Goal: Transaction & Acquisition: Register for event/course

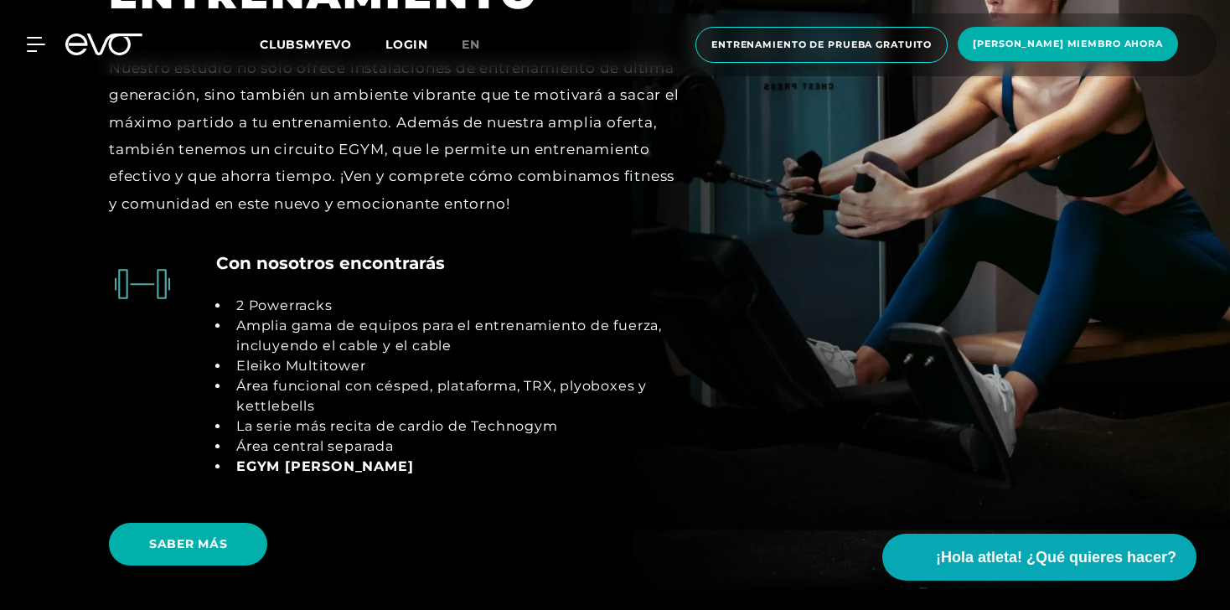
scroll to position [2955, 0]
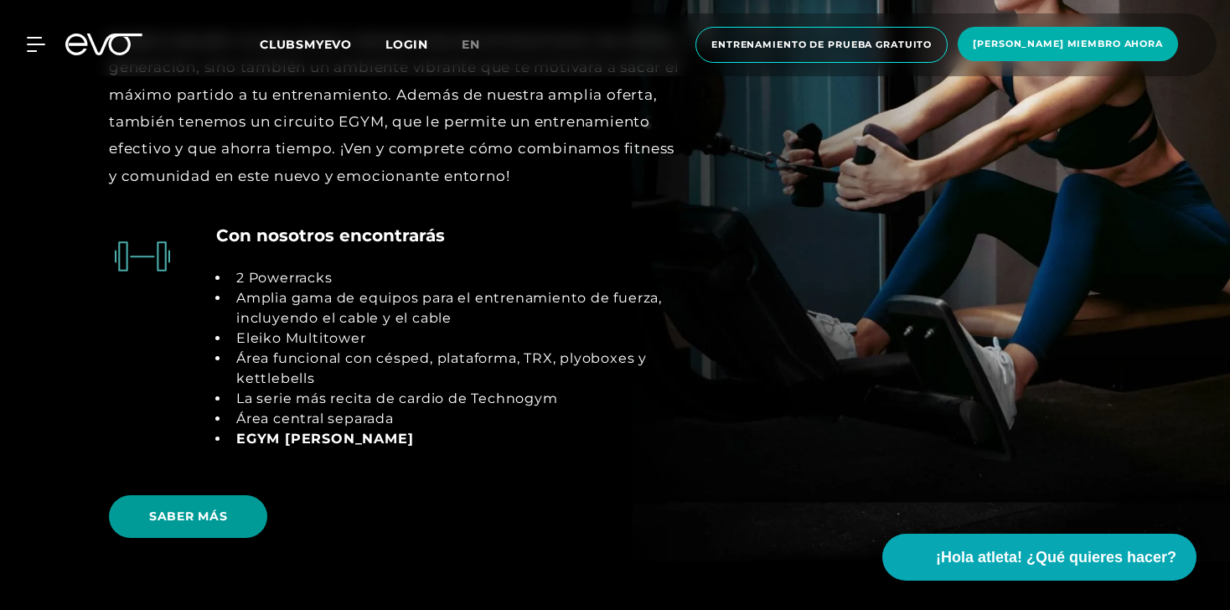
click at [183, 527] on span "SABER MÁS" at bounding box center [188, 516] width 158 height 43
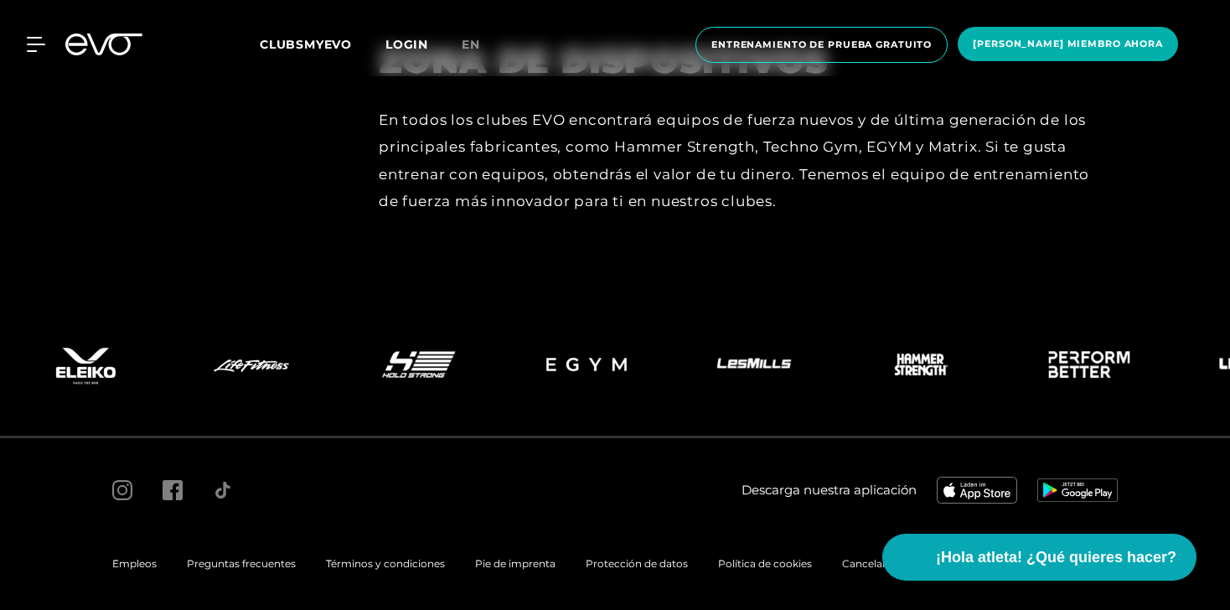
scroll to position [7503, 0]
click at [1056, 44] on span "[PERSON_NAME] MIEMBRO AHORA" at bounding box center [1068, 44] width 190 height 14
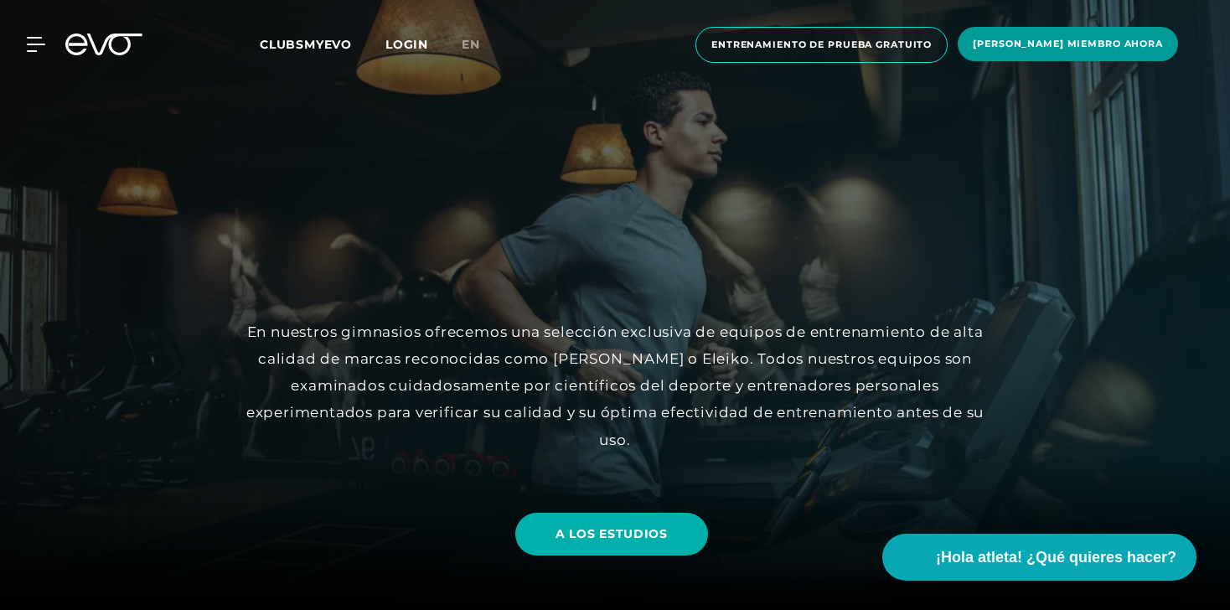
click at [1146, 39] on span "[PERSON_NAME] MIEMBRO AHORA" at bounding box center [1068, 44] width 190 height 14
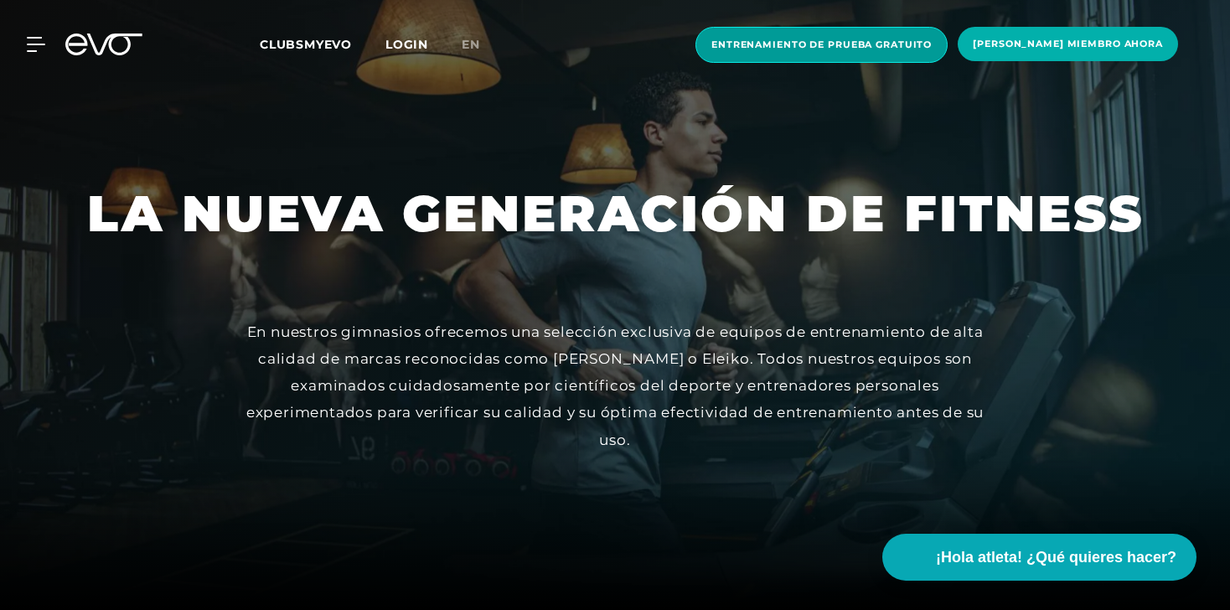
click at [910, 46] on span "ENTRENAMIENTO DE PRUEBA GRATUITO" at bounding box center [821, 45] width 220 height 14
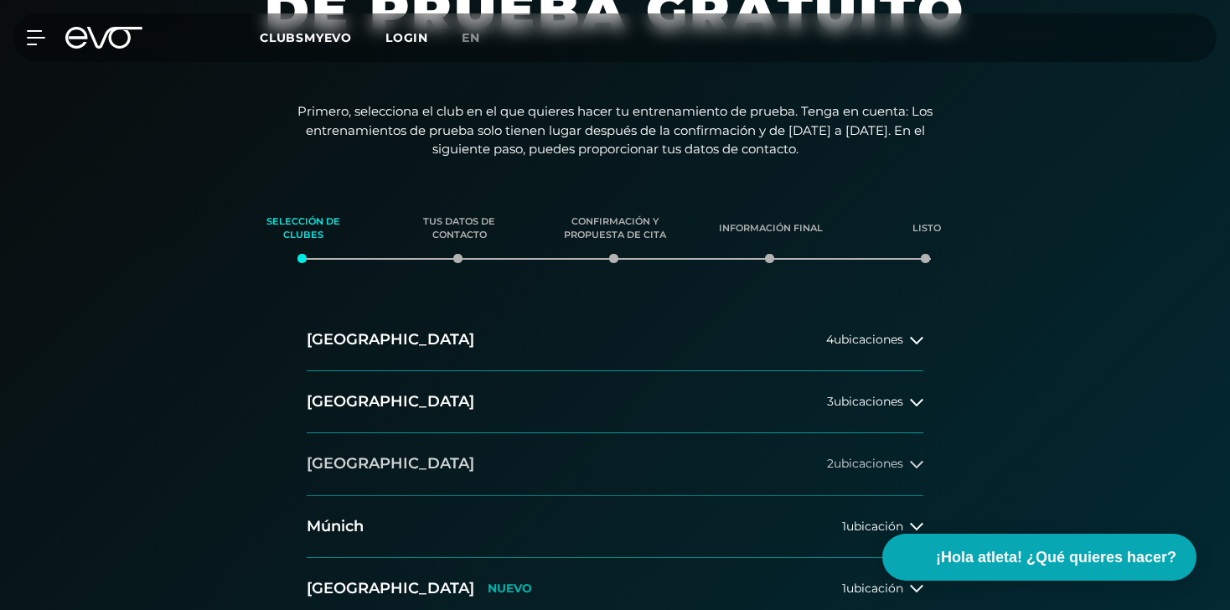
scroll to position [220, 0]
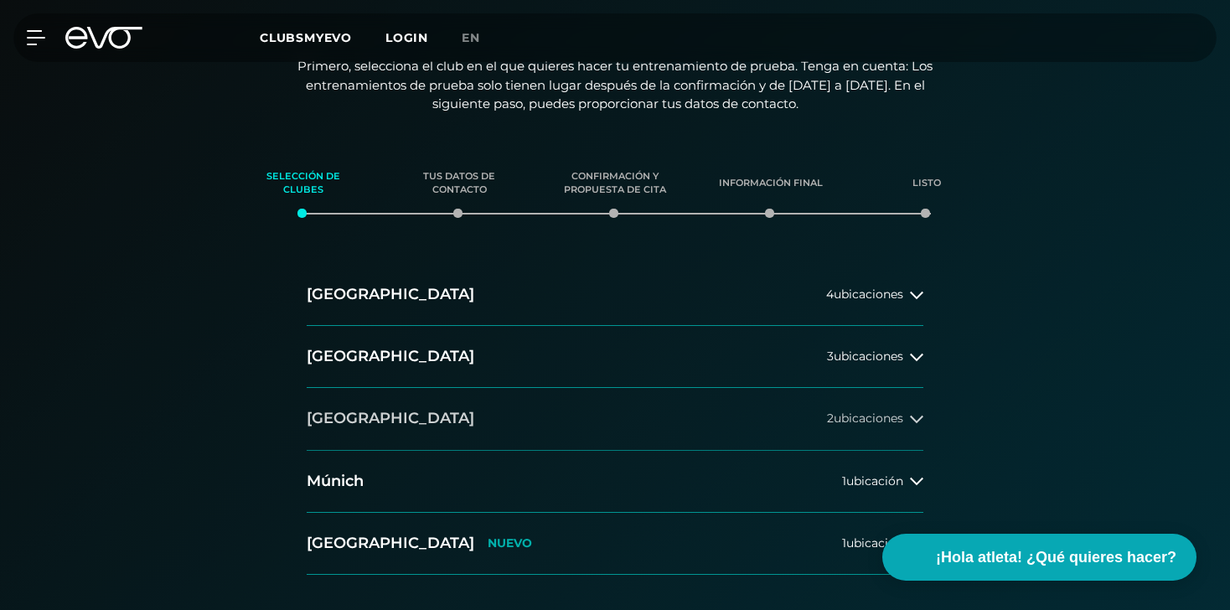
click at [459, 429] on button "Düsseldorf 2 ubicaciones" at bounding box center [615, 419] width 617 height 62
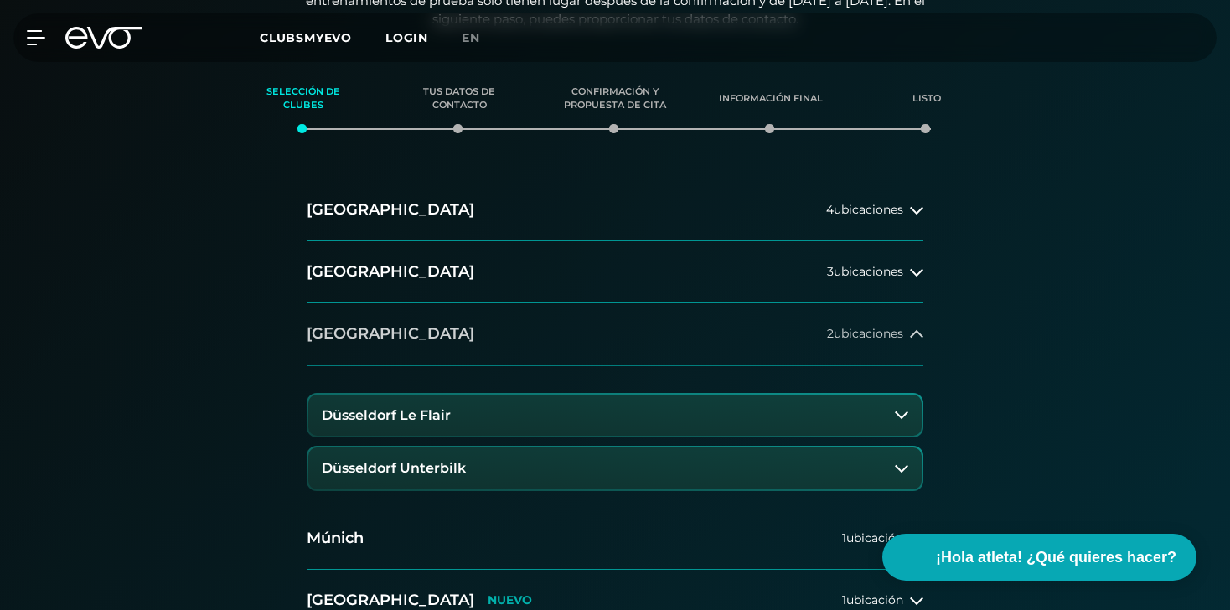
scroll to position [311, 0]
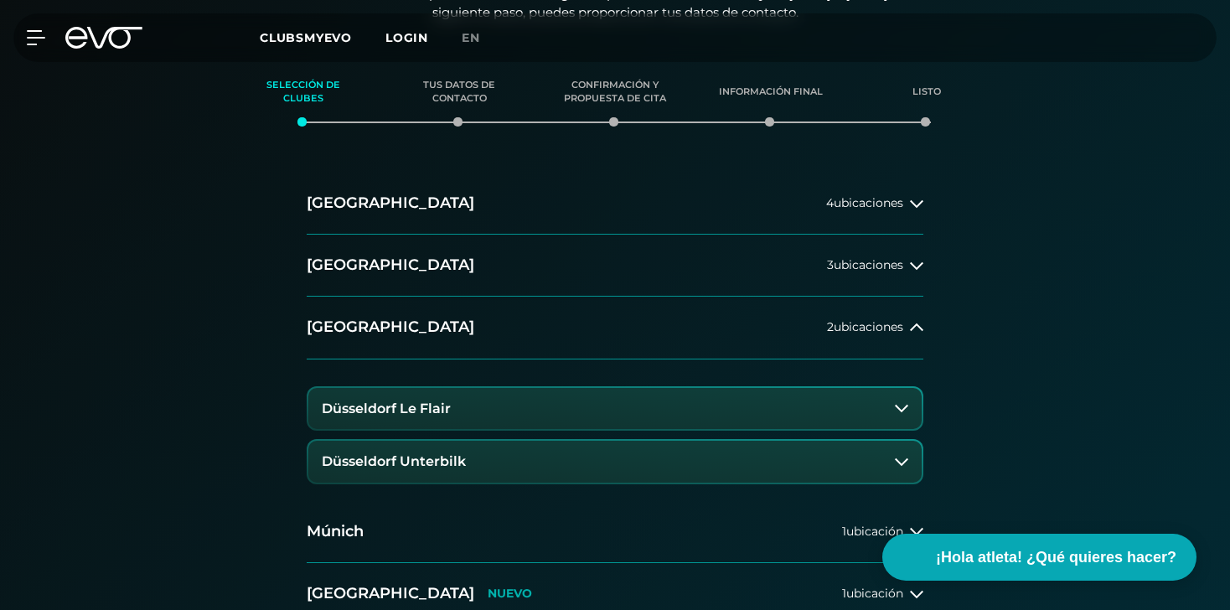
click at [580, 404] on button "Düsseldorf Le Flair" at bounding box center [614, 409] width 613 height 42
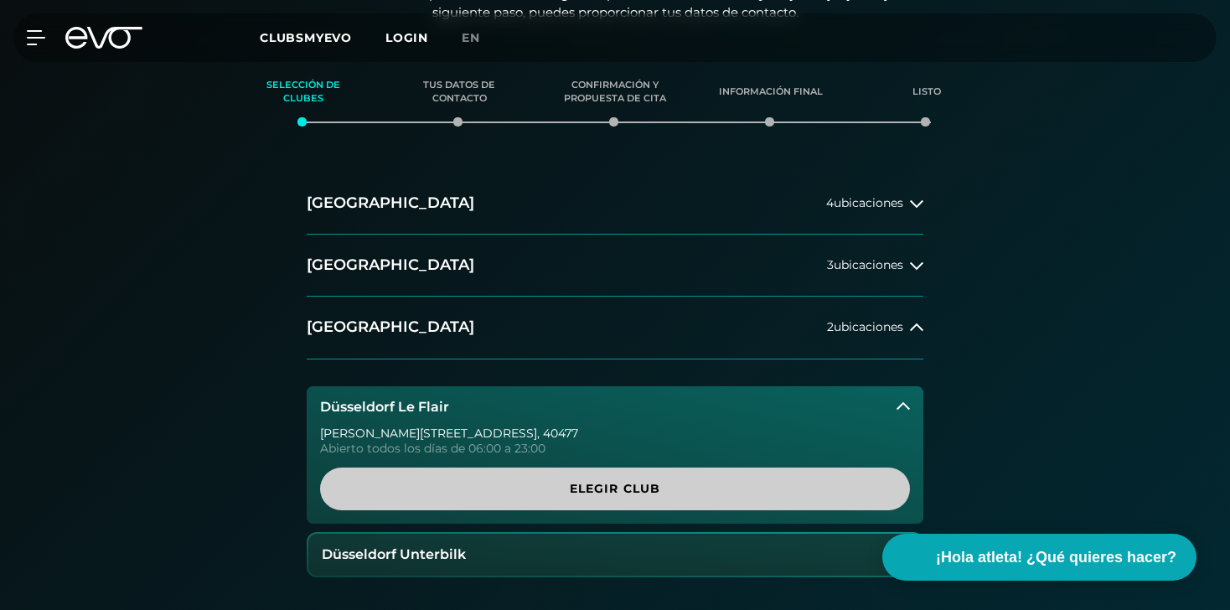
click at [570, 488] on span "ELEGIR CLUB" at bounding box center [614, 489] width 509 height 18
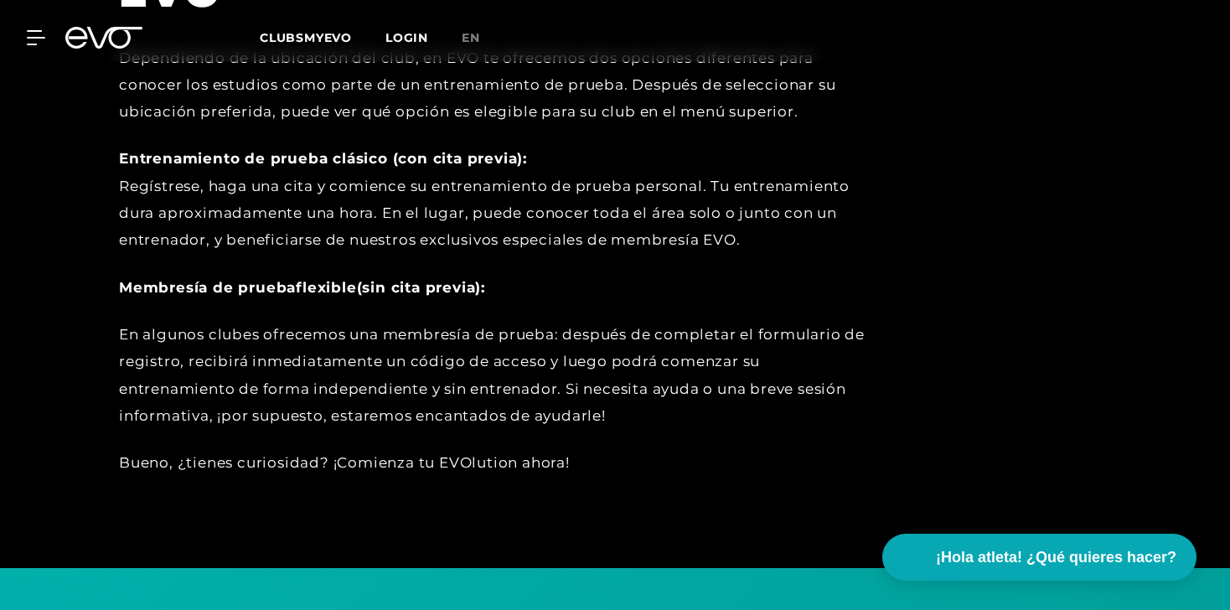
scroll to position [576, 0]
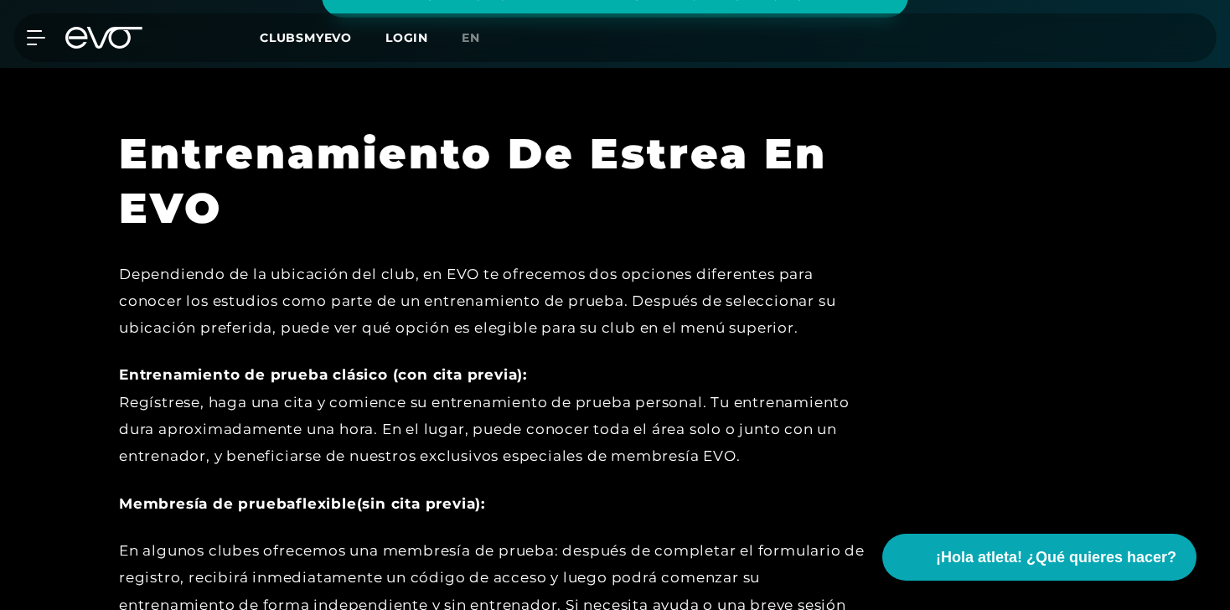
click at [47, 38] on div "MYEVO INICIO DE SESIÓN ACERCA DE EVO MEMBRESÍAS ENTRENAMIENTO DE PRUEBA PASE DE…" at bounding box center [26, 37] width 59 height 15
click at [31, 40] on icon at bounding box center [39, 37] width 24 height 15
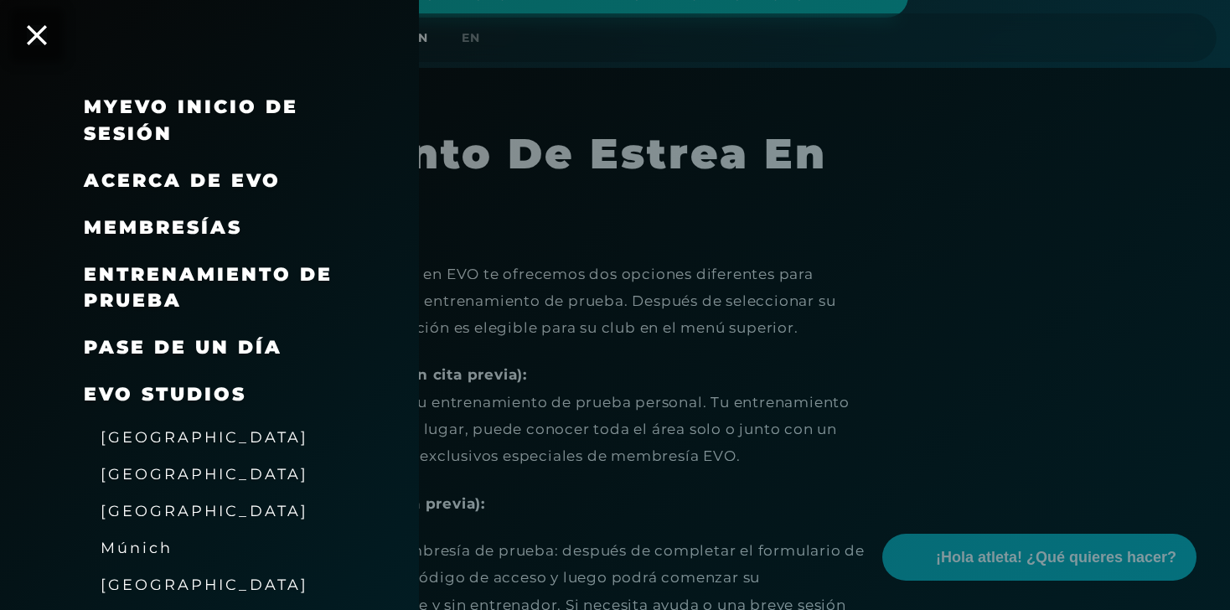
click at [111, 230] on span "MEMBRESÍAS" at bounding box center [163, 227] width 158 height 23
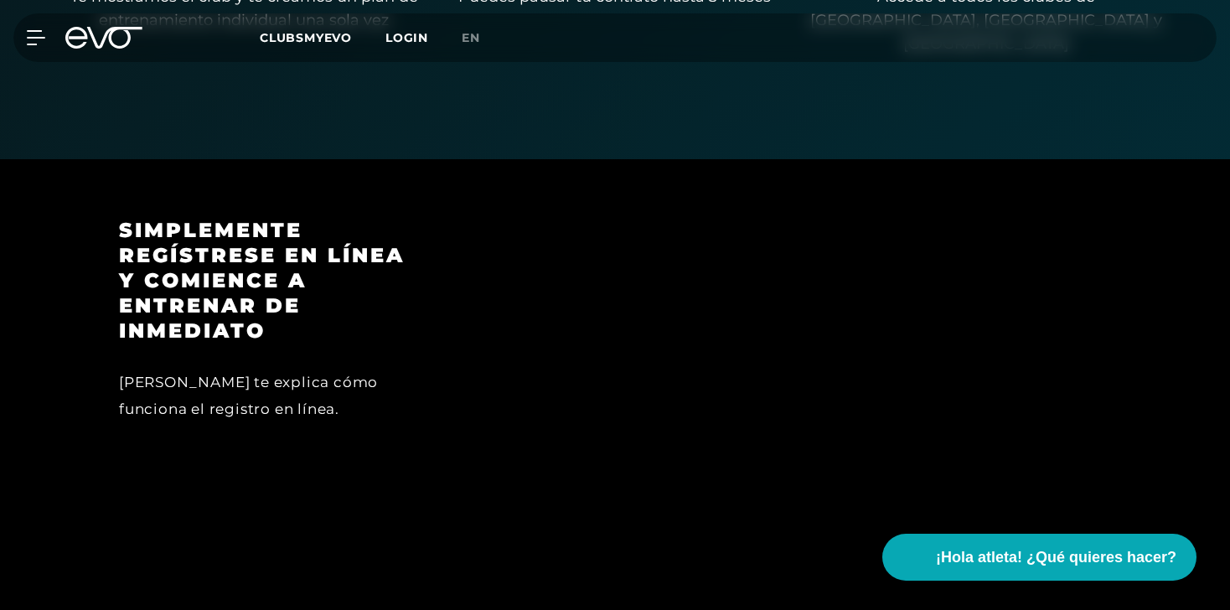
scroll to position [1592, 0]
